Goal: Information Seeking & Learning: Check status

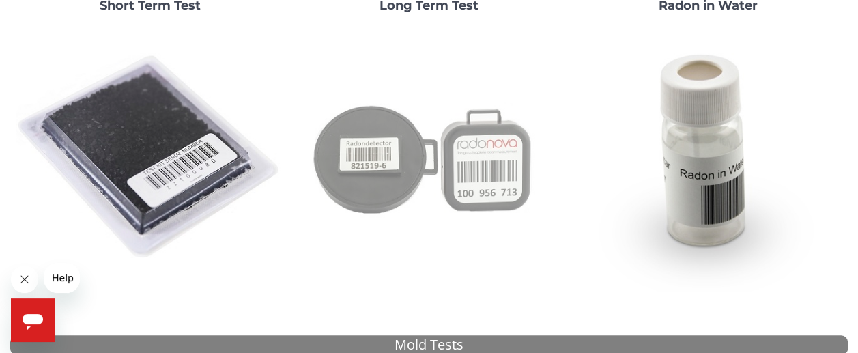
scroll to position [205, 0]
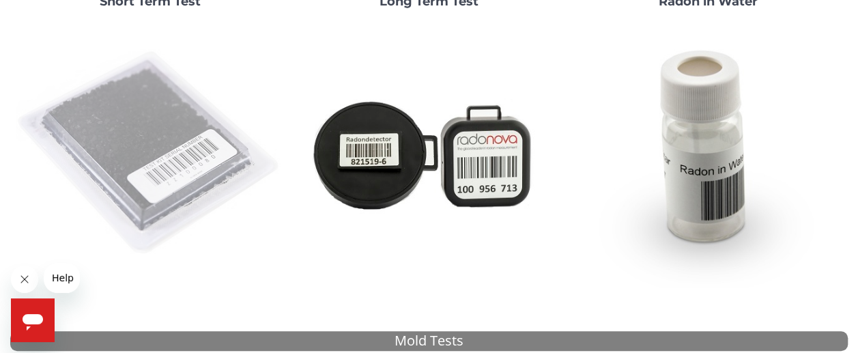
click at [132, 133] on img at bounding box center [150, 153] width 268 height 268
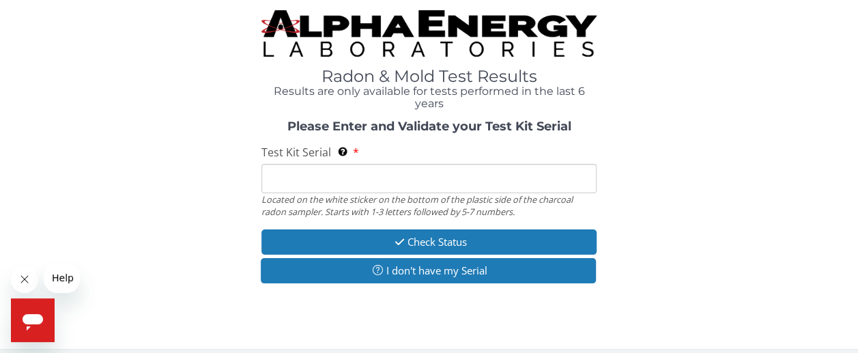
click at [436, 179] on input "Test Kit Serial Located on the white sticker on the bottom of the plastic side …" at bounding box center [428, 178] width 335 height 29
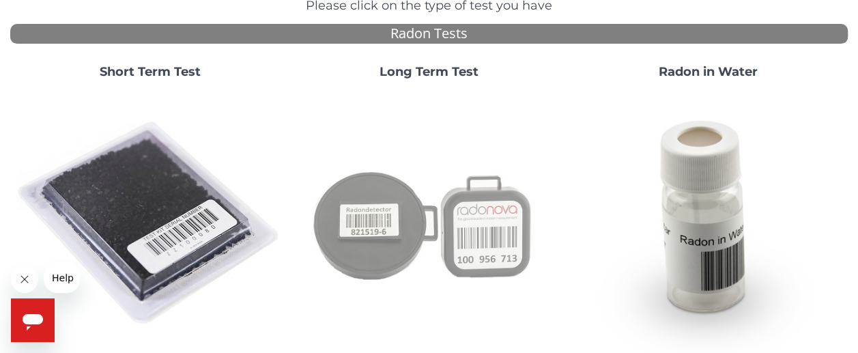
scroll to position [136, 0]
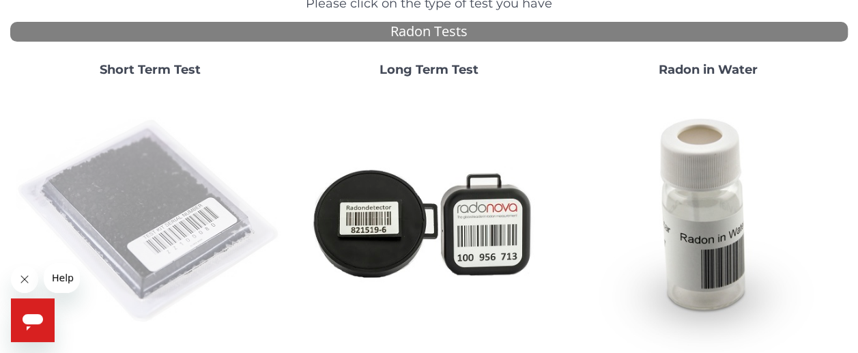
click at [147, 193] on img at bounding box center [150, 221] width 268 height 268
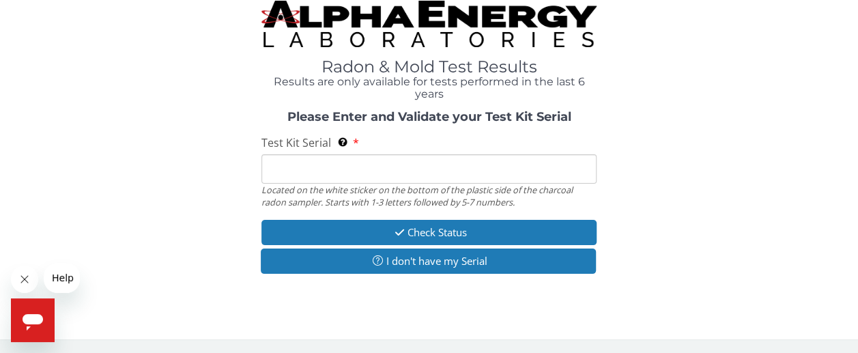
scroll to position [0, 0]
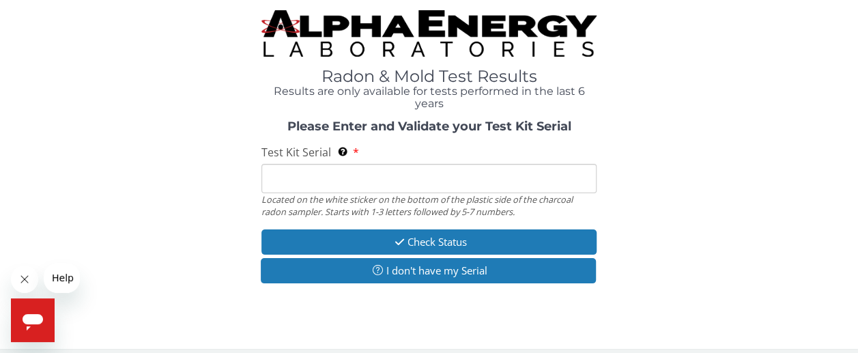
click at [351, 168] on input "Test Kit Serial Located on the white sticker on the bottom of the plastic side …" at bounding box center [428, 178] width 335 height 29
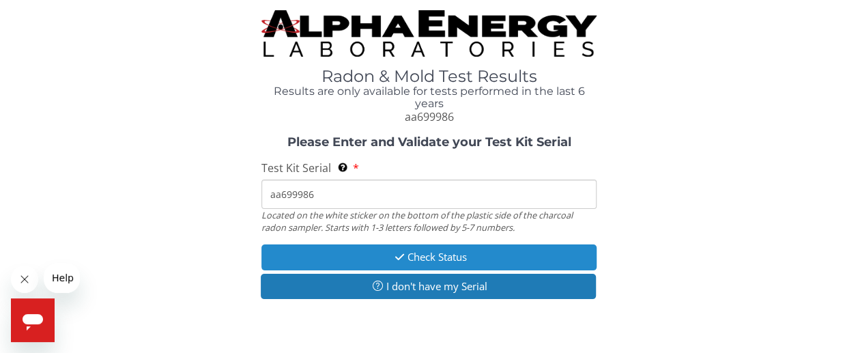
type input "aa699986"
click at [413, 253] on button "Check Status" at bounding box center [428, 256] width 335 height 25
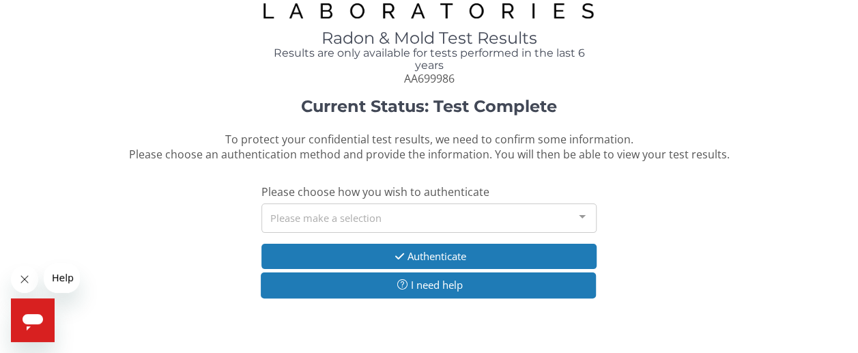
scroll to position [54, 0]
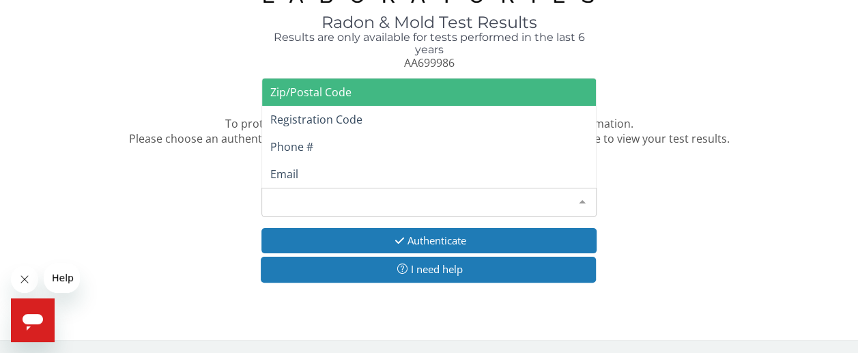
click at [441, 196] on div "Please make a selection" at bounding box center [428, 202] width 335 height 29
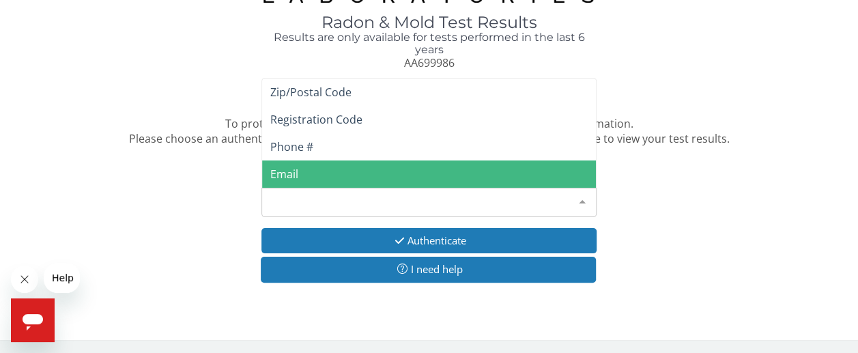
click at [420, 161] on span "Email" at bounding box center [429, 173] width 334 height 27
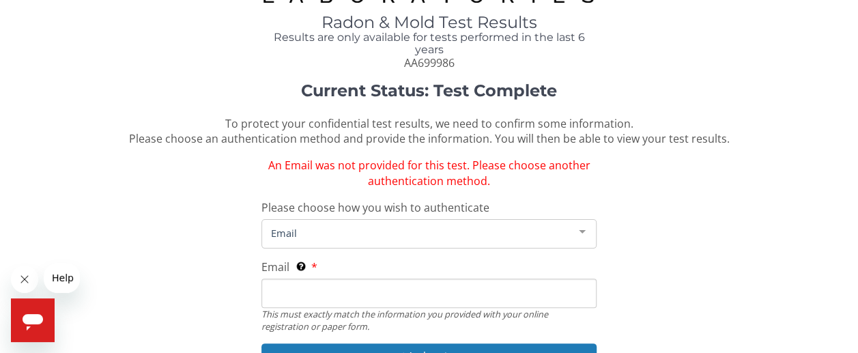
click at [423, 289] on input "Email This must exactly match the information you provided with your online reg…" at bounding box center [428, 292] width 335 height 29
type input "rpierce@thompsonthrift.com"
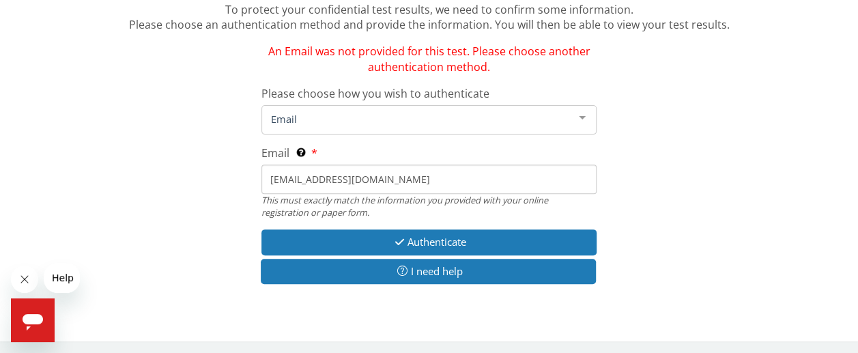
scroll to position [169, 0]
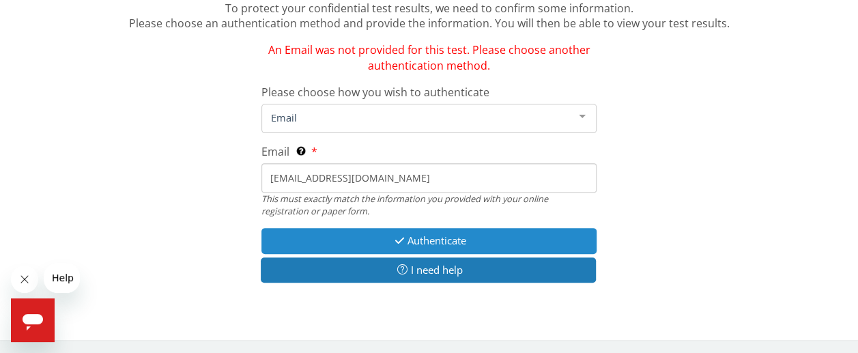
click at [420, 245] on button "Authenticate" at bounding box center [428, 240] width 335 height 25
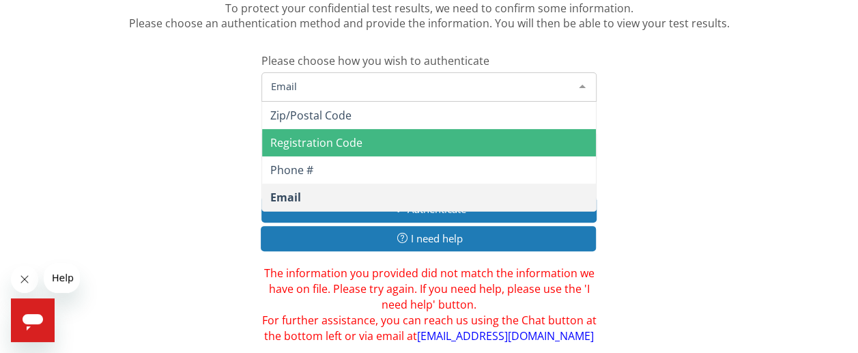
click at [453, 83] on span "Email" at bounding box center [417, 85] width 301 height 15
click at [435, 140] on span "Registration Code" at bounding box center [429, 142] width 334 height 27
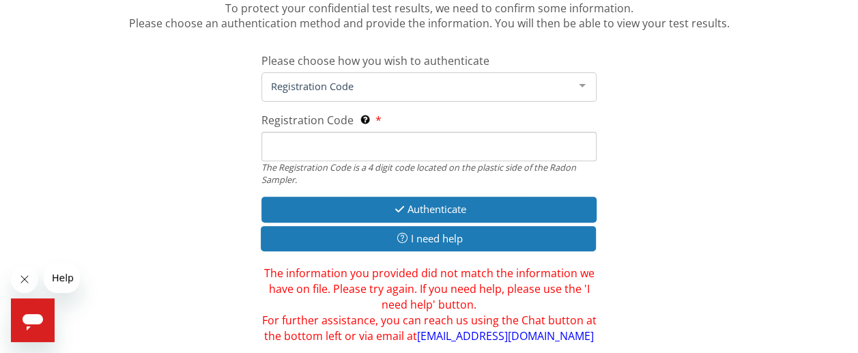
click at [435, 140] on input "Registration Code The Registration Code is a 4 digit code located on the plasti…" at bounding box center [428, 146] width 335 height 29
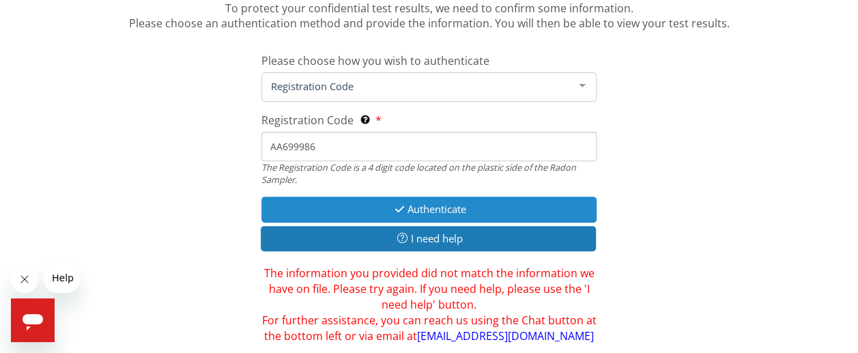
click at [453, 198] on button "Authenticate" at bounding box center [428, 209] width 335 height 25
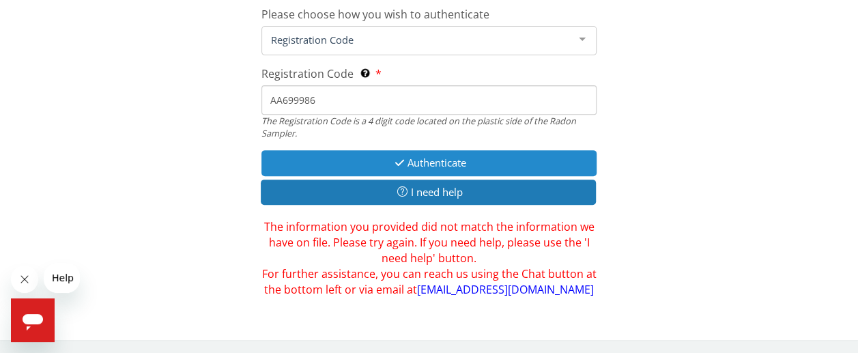
scroll to position [216, 0]
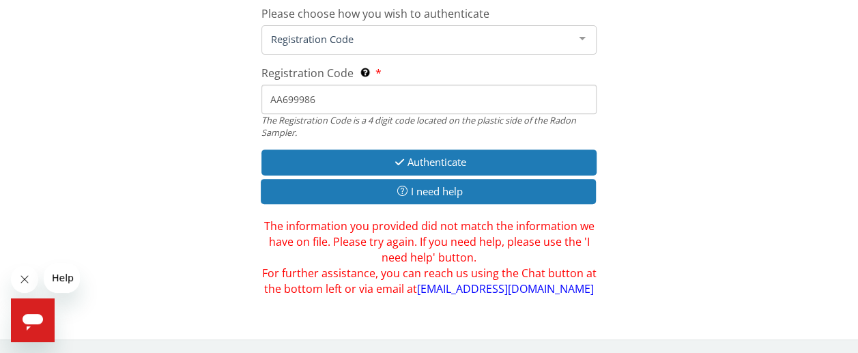
drag, startPoint x: 360, startPoint y: 99, endPoint x: 252, endPoint y: 100, distance: 107.8
click at [252, 100] on div "Current Status: Test Complete To protect your confidential test results, we nee…" at bounding box center [428, 107] width 837 height 377
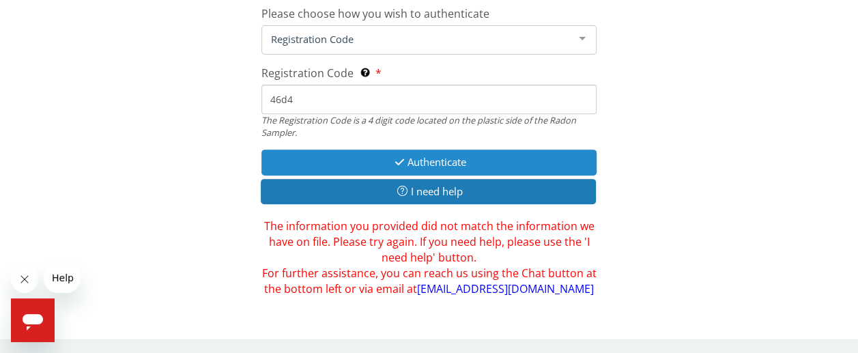
type input "46d4"
click at [437, 163] on button "Authenticate" at bounding box center [428, 161] width 335 height 25
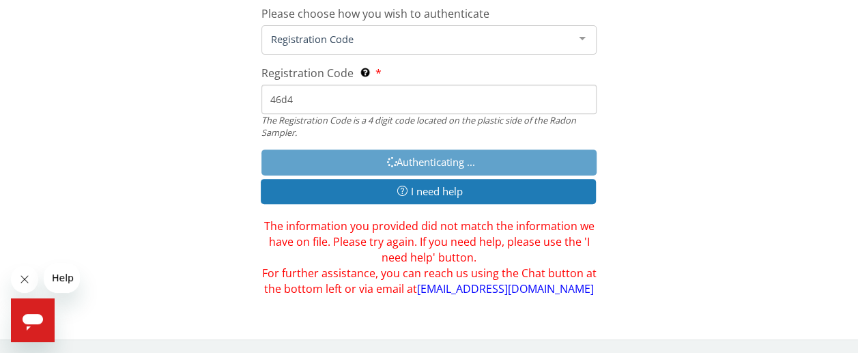
scroll to position [263, 0]
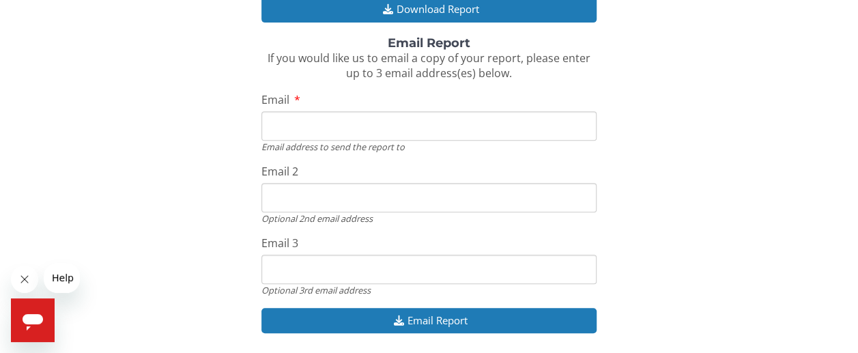
click at [420, 125] on input "Email" at bounding box center [428, 125] width 335 height 29
type input "rpierce@thompsonthrift.com"
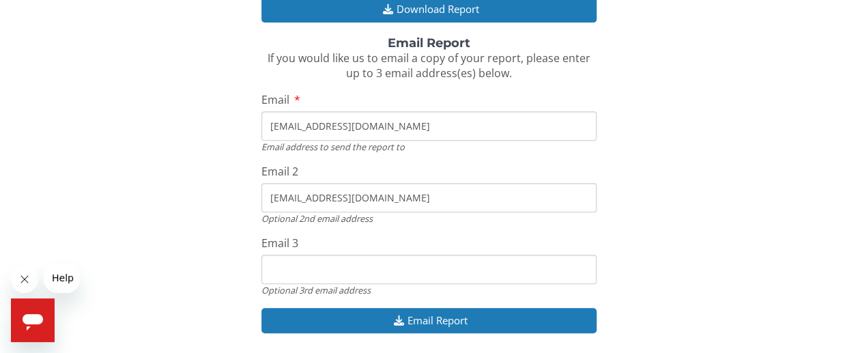
type input "rpierce@thompsonthrift.com"
click at [744, 229] on div "Download Report To download and view your report now, please click the Download…" at bounding box center [428, 144] width 837 height 406
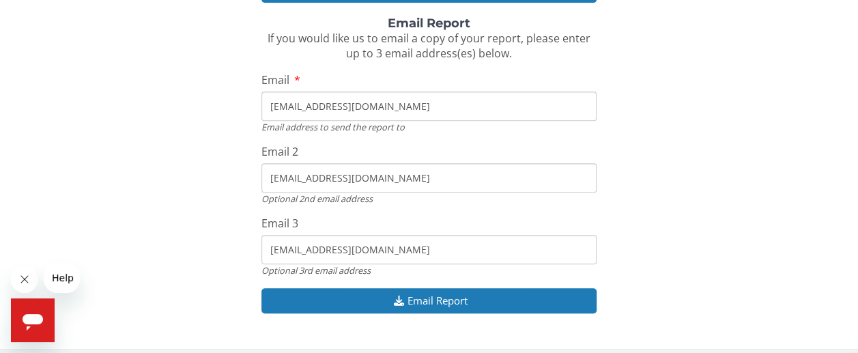
scroll to position [292, 0]
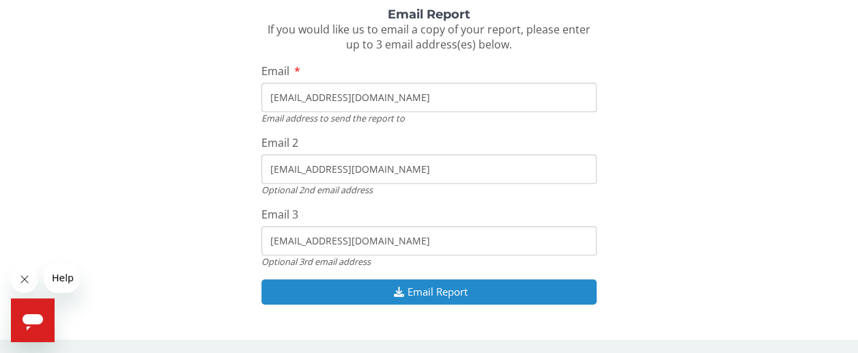
click at [435, 289] on button "Email Report" at bounding box center [428, 291] width 335 height 25
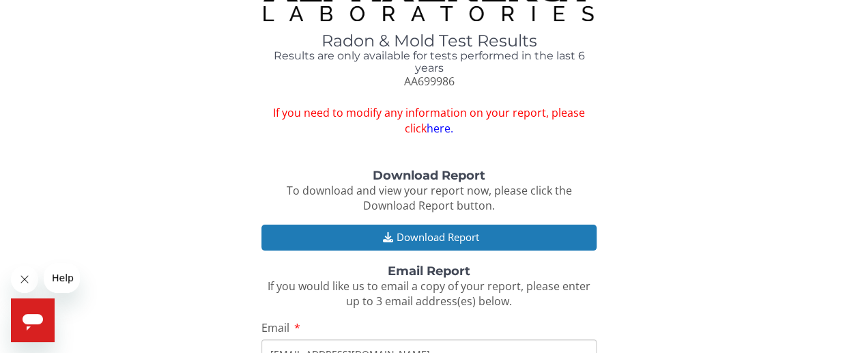
scroll to position [0, 0]
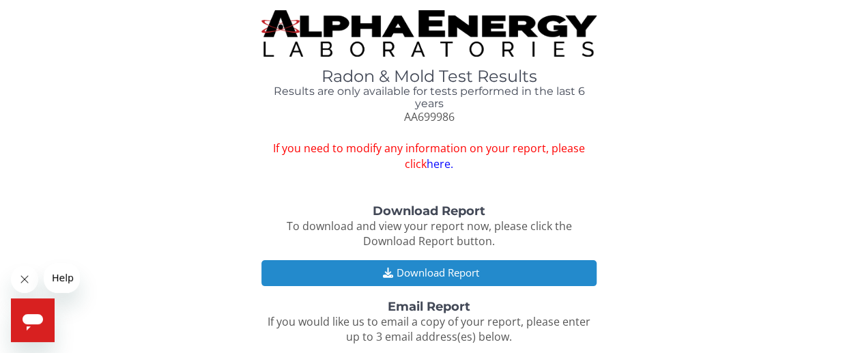
click at [429, 267] on button "Download Report" at bounding box center [428, 272] width 335 height 25
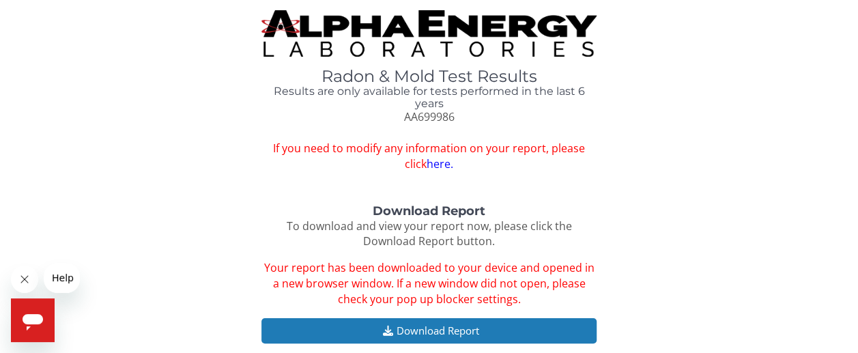
click at [429, 163] on link "here." at bounding box center [439, 163] width 27 height 15
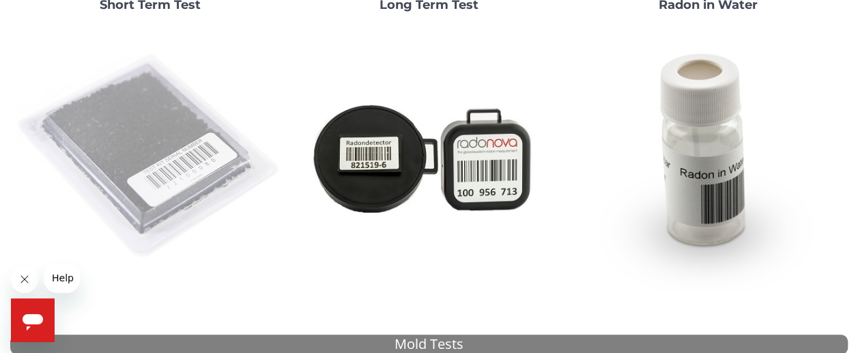
scroll to position [205, 0]
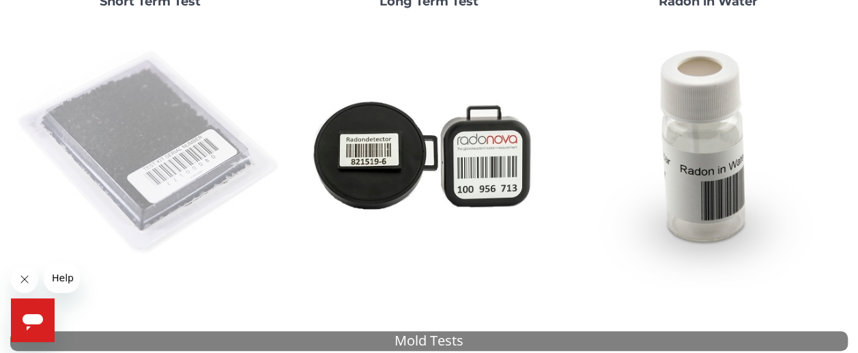
click at [146, 132] on img at bounding box center [150, 153] width 268 height 268
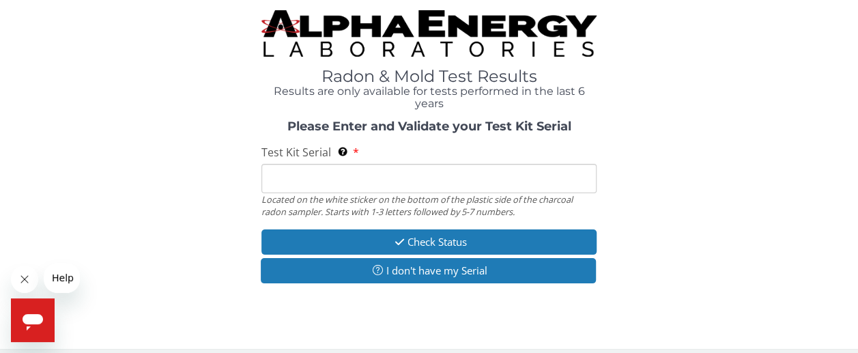
click at [355, 179] on input "Test Kit Serial Located on the white sticker on the bottom of the plastic side …" at bounding box center [428, 178] width 335 height 29
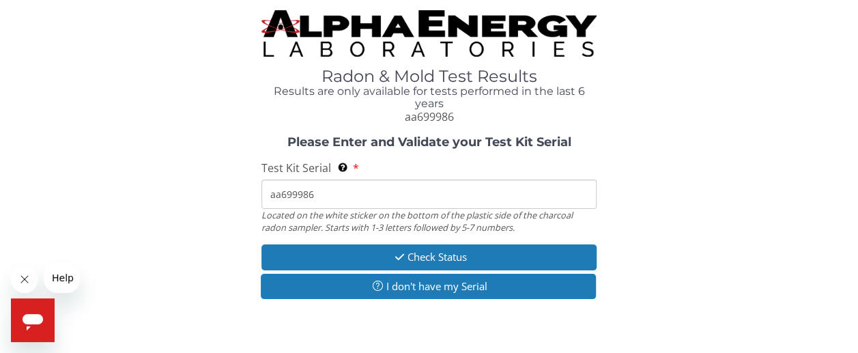
type input "aa699986"
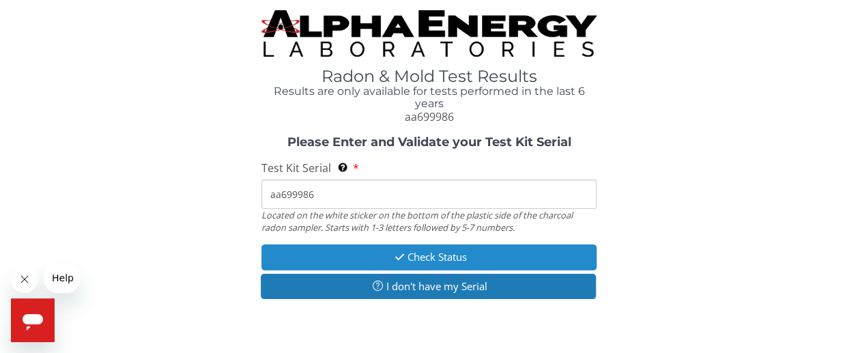
click at [423, 261] on button "Check Status" at bounding box center [428, 256] width 335 height 25
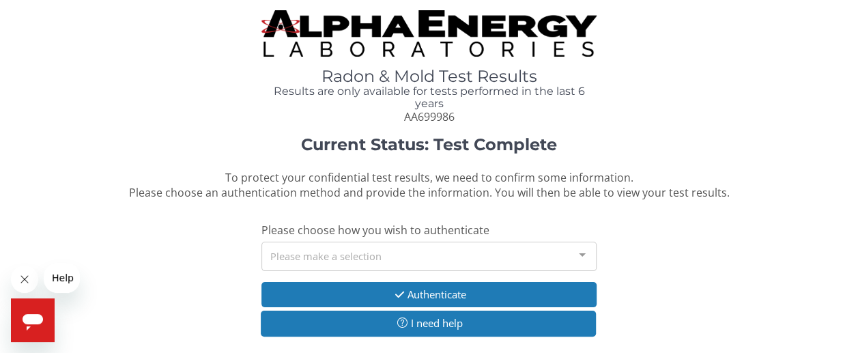
click at [474, 248] on div "Please make a selection" at bounding box center [428, 256] width 335 height 29
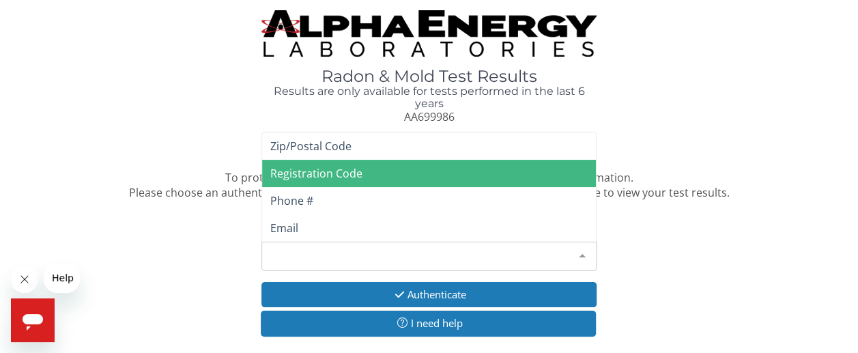
click at [418, 167] on span "Registration Code" at bounding box center [429, 173] width 334 height 27
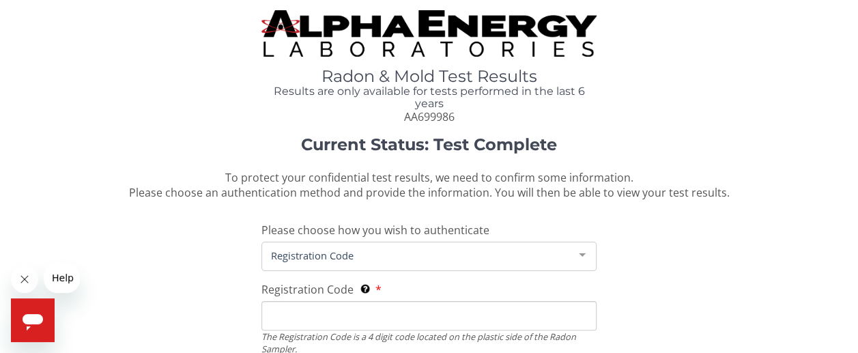
scroll to position [68, 0]
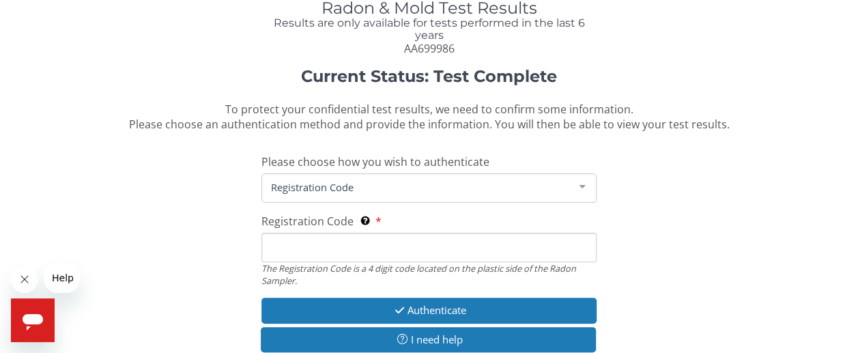
click at [392, 253] on input "Registration Code The Registration Code is a 4 digit code located on the plasti…" at bounding box center [428, 247] width 335 height 29
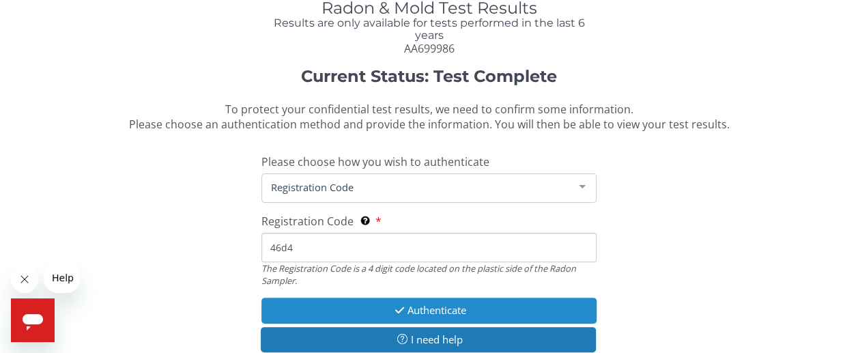
type input "46d4"
click at [438, 310] on button "Authenticate" at bounding box center [428, 309] width 335 height 25
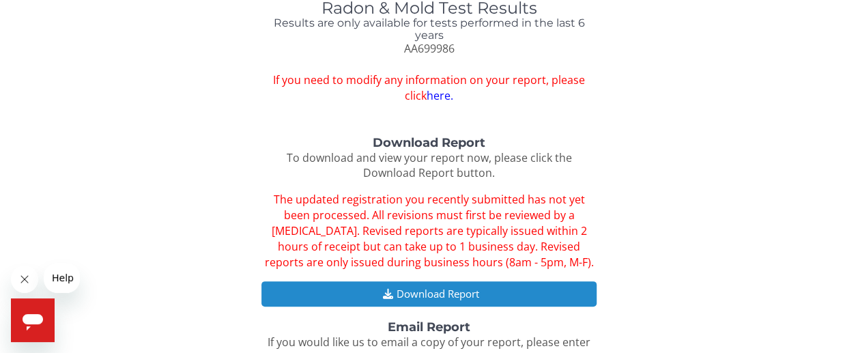
click at [433, 287] on button "Download Report" at bounding box center [428, 293] width 335 height 25
